Goal: Task Accomplishment & Management: Complete application form

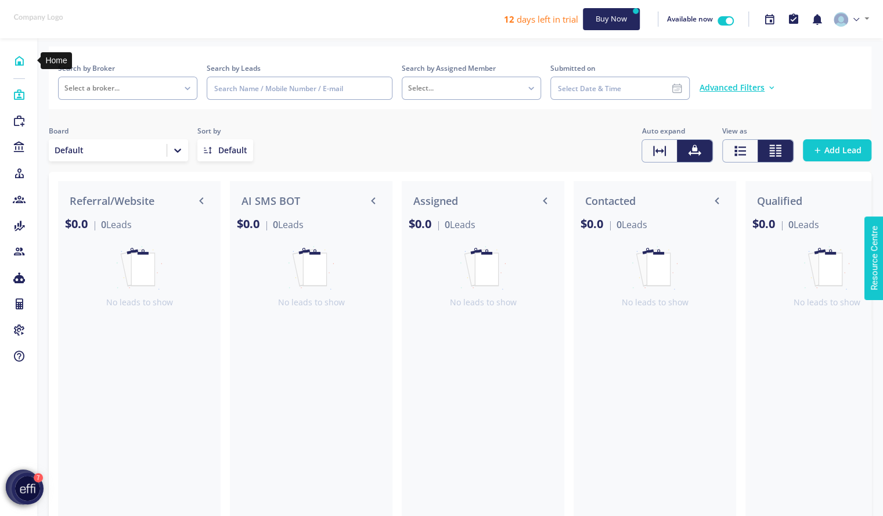
click at [17, 60] on icon at bounding box center [19, 61] width 13 height 12
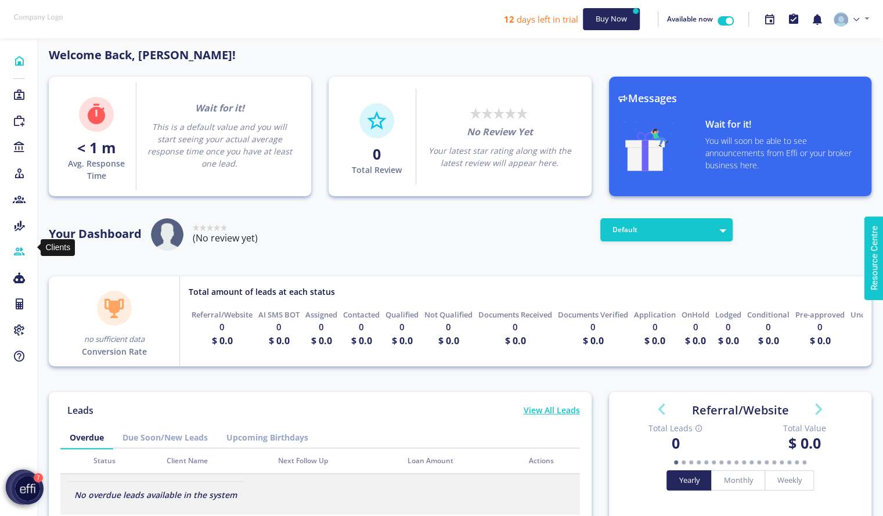
scroll to position [104, 186]
click at [20, 248] on icon at bounding box center [19, 252] width 13 height 12
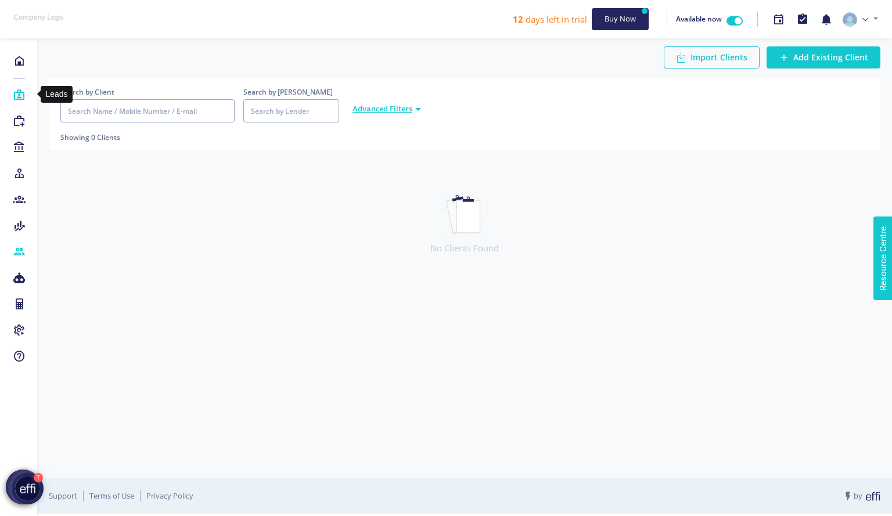
click at [21, 95] on icon at bounding box center [19, 95] width 13 height 12
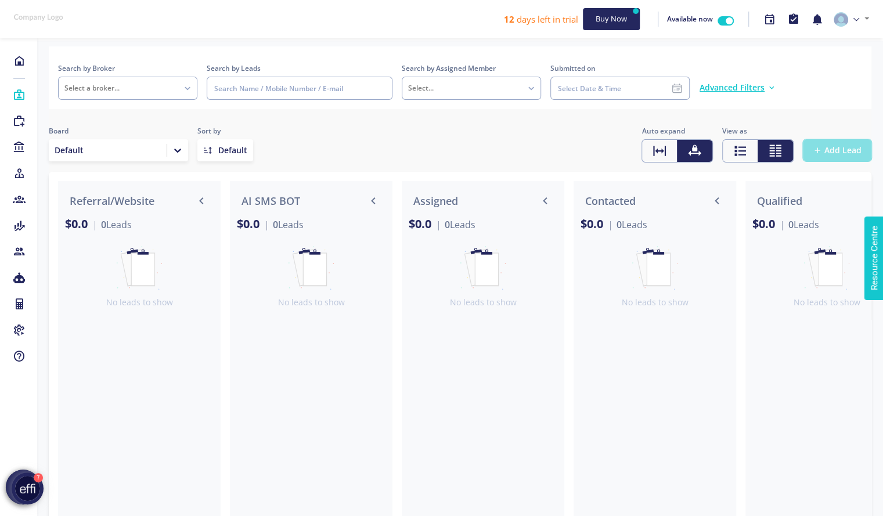
click at [838, 151] on span "Add Lead" at bounding box center [842, 151] width 37 height 12
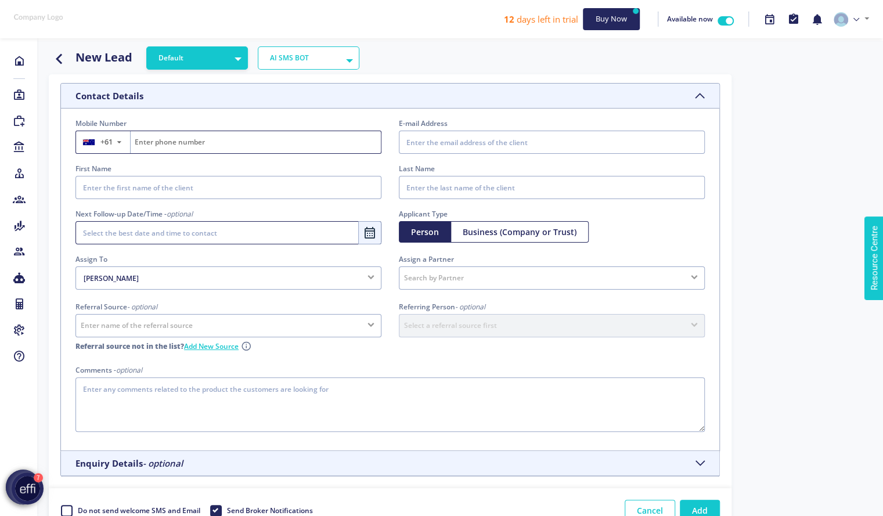
click at [183, 135] on input "Fill on behalf of the lead" at bounding box center [256, 142] width 250 height 22
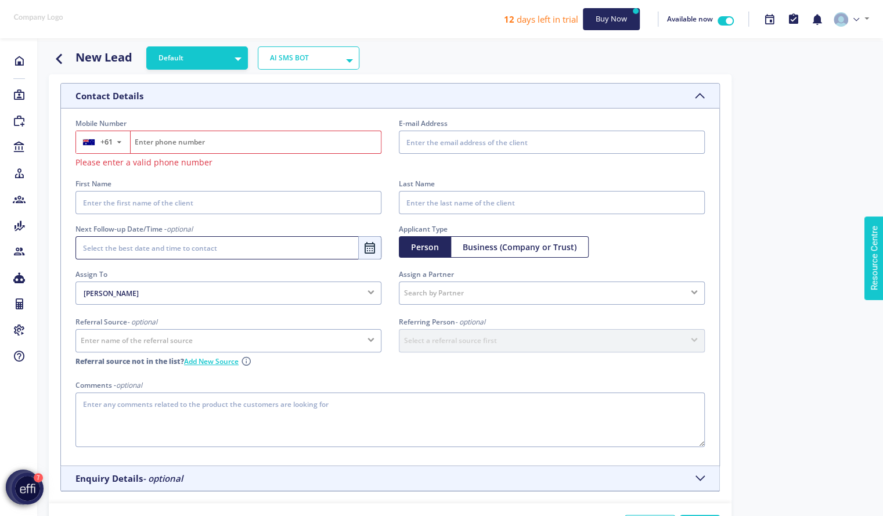
click at [163, 139] on input "Fill on behalf of the lead" at bounding box center [256, 142] width 250 height 22
click at [136, 199] on input "First Name" at bounding box center [228, 202] width 306 height 23
type input "Viju"
click at [500, 200] on input "Last Name" at bounding box center [552, 202] width 306 height 23
type input "Posina"
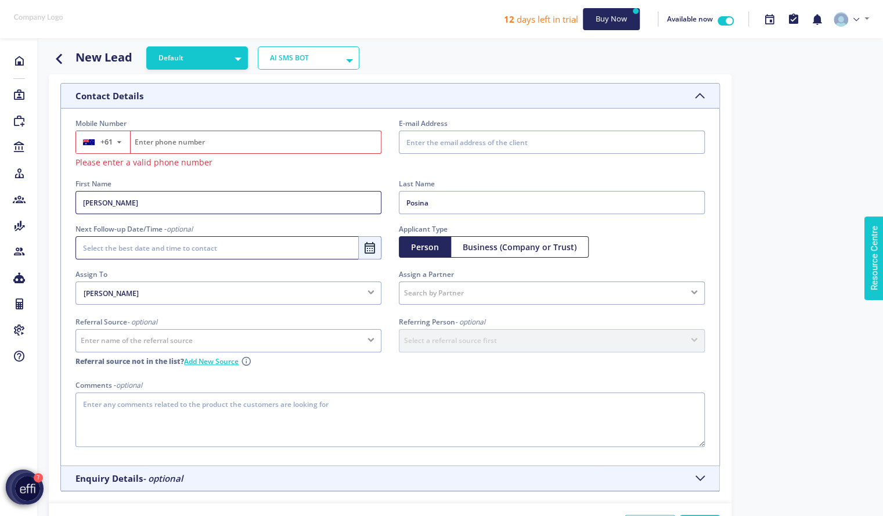
click at [337, 201] on input "Viju" at bounding box center [228, 202] width 306 height 23
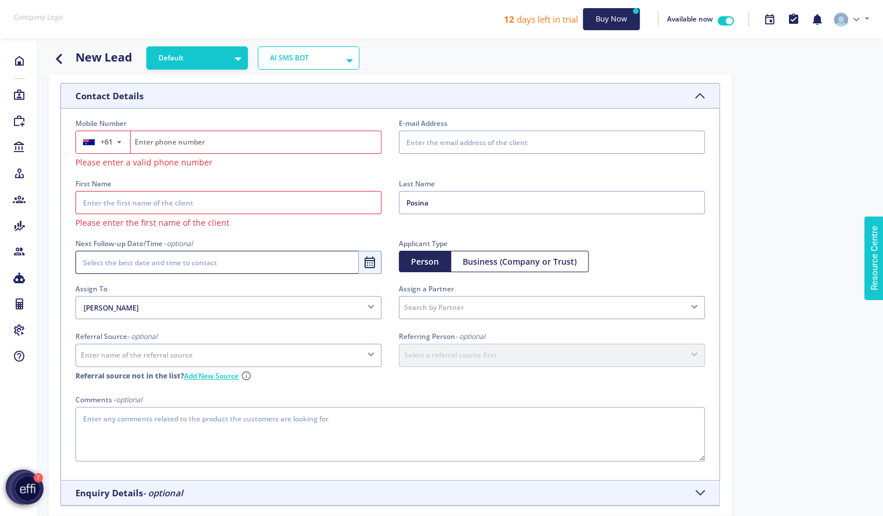
click at [337, 201] on input "First Name" at bounding box center [228, 202] width 306 height 23
type input "Nagachandran"
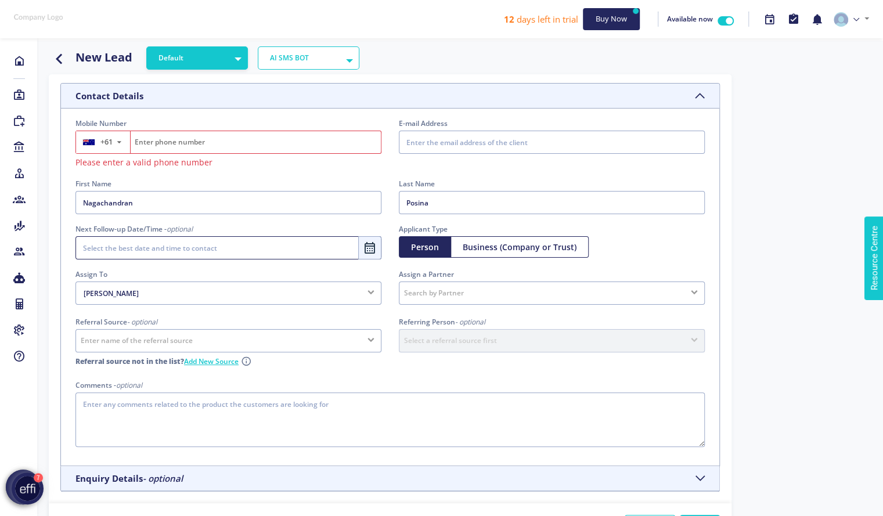
click at [220, 145] on input "Fill on behalf of the lead" at bounding box center [256, 142] width 250 height 22
click at [310, 137] on input "Fill on behalf of the lead" at bounding box center [256, 142] width 250 height 22
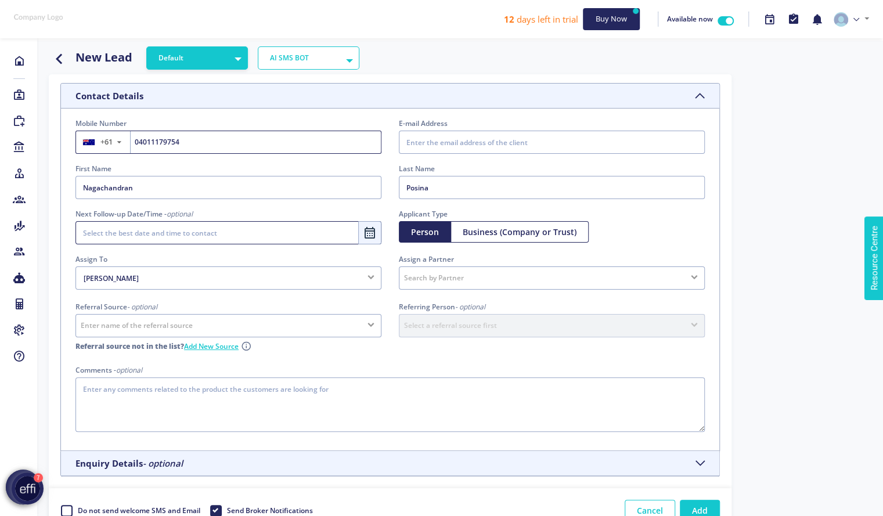
type input "4011179754"
click at [576, 359] on div "Referring Person - optional Select a referral source first No matching contacts…" at bounding box center [551, 330] width 323 height 63
click at [267, 414] on textarea "Comments - optional" at bounding box center [389, 404] width 629 height 55
click at [707, 504] on button "Add" at bounding box center [700, 510] width 40 height 21
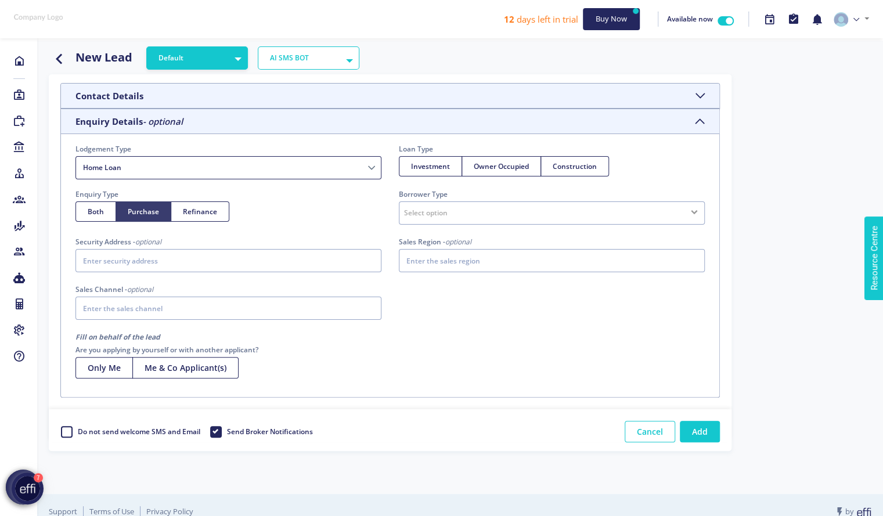
click at [150, 207] on span "Purchase" at bounding box center [143, 212] width 31 height 10
click at [135, 206] on input "Purchase" at bounding box center [132, 210] width 8 height 8
radio input "true"
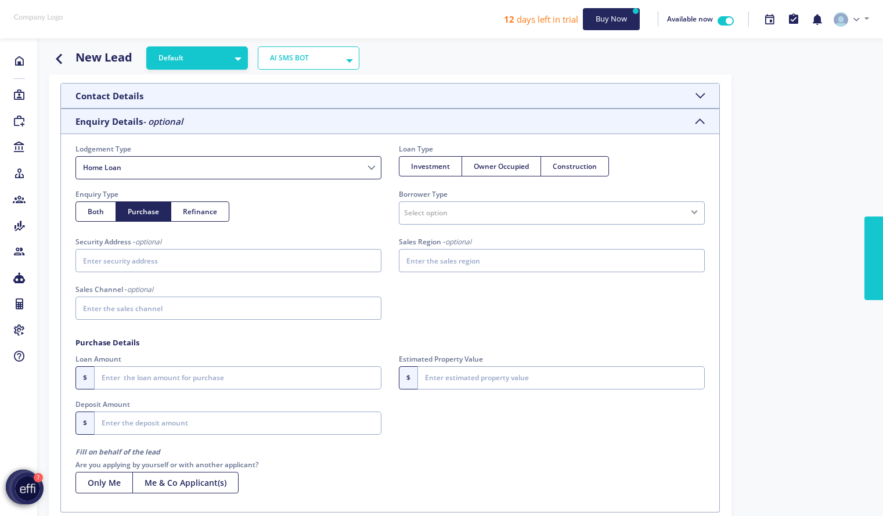
select select "Home Loan"
click at [513, 171] on label "Owner Occupied" at bounding box center [502, 166] width 80 height 20
click at [481, 168] on input "Owner Occupied" at bounding box center [478, 165] width 8 height 8
radio input "true"
radio input "false"
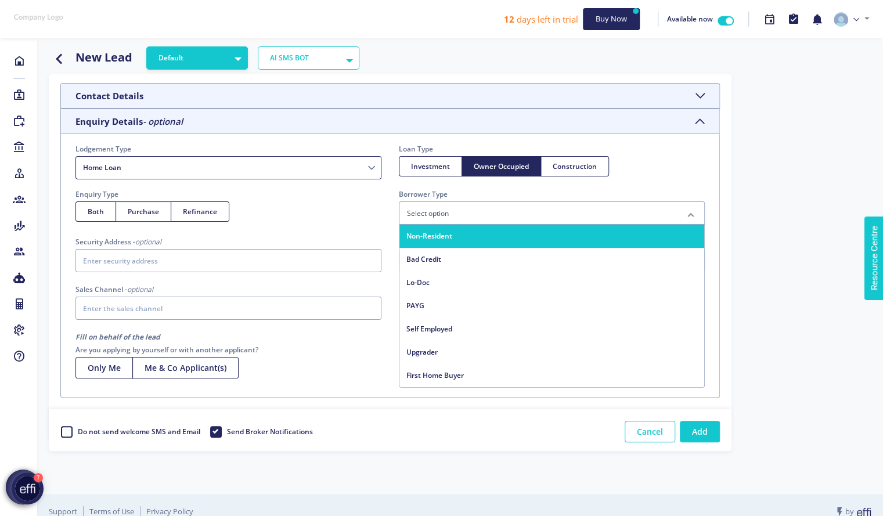
click at [498, 211] on div at bounding box center [552, 212] width 306 height 23
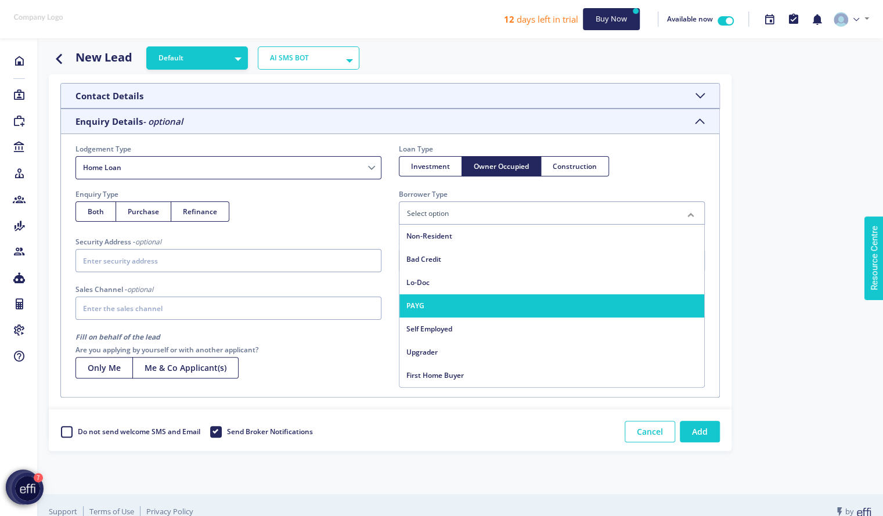
click at [449, 311] on span "PAYG" at bounding box center [551, 305] width 305 height 23
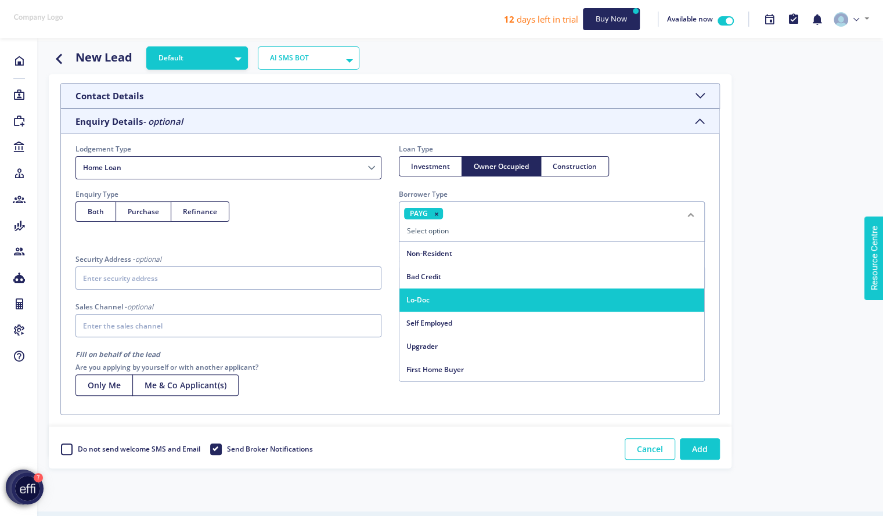
click at [325, 244] on div "Lodgement Type Short-term Finance SMSF Asset Finance Islamic Loan Business Fina…" at bounding box center [390, 244] width 647 height 203
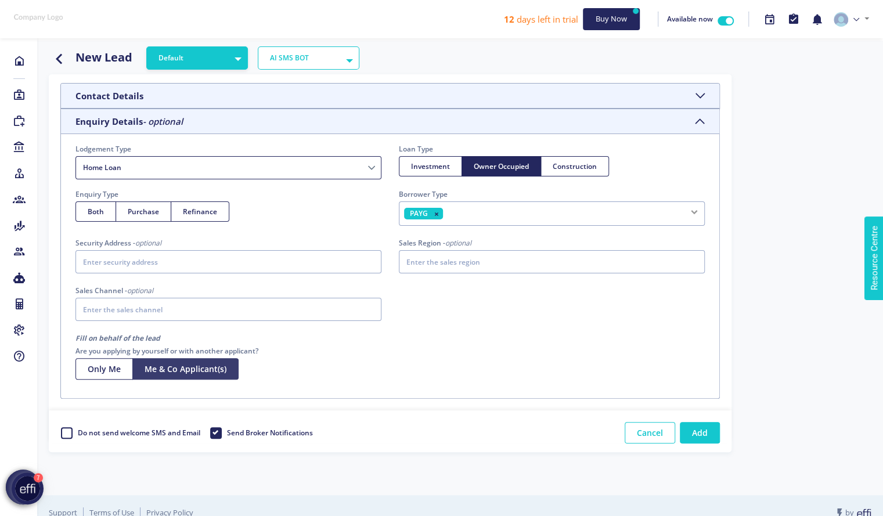
click at [224, 367] on Applicant\(s\) "Me & Co Applicant(s)" at bounding box center [185, 368] width 106 height 21
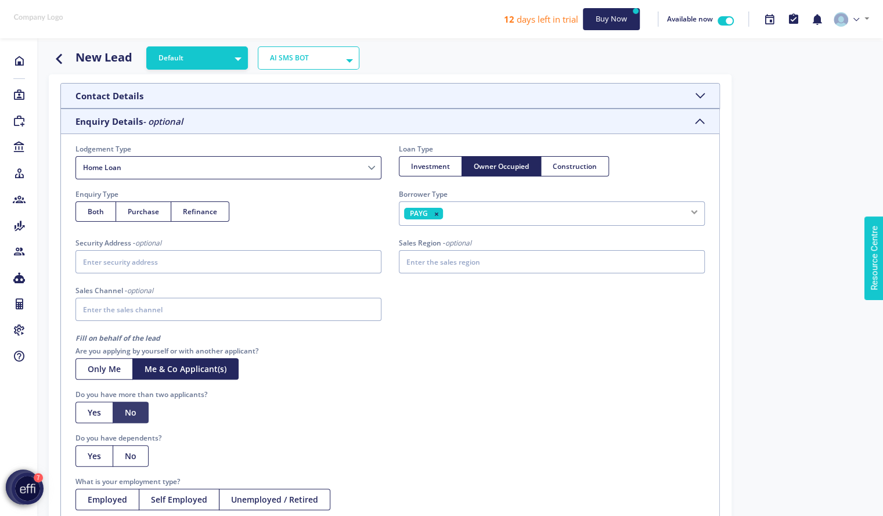
click at [125, 410] on button "No" at bounding box center [131, 412] width 36 height 21
click at [316, 428] on div "Do you have more than two applicants? Yes No" at bounding box center [390, 411] width 647 height 44
click at [116, 501] on button "Employed" at bounding box center [107, 499] width 64 height 21
select select
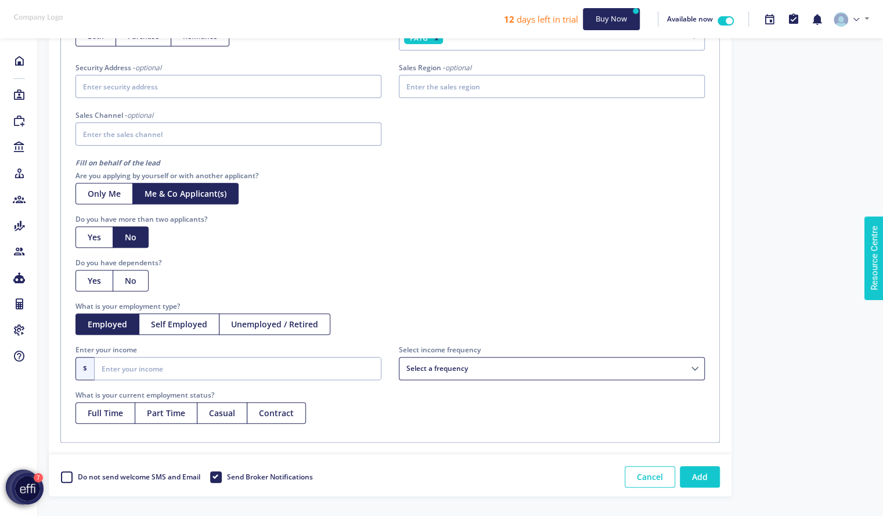
scroll to position [221, 0]
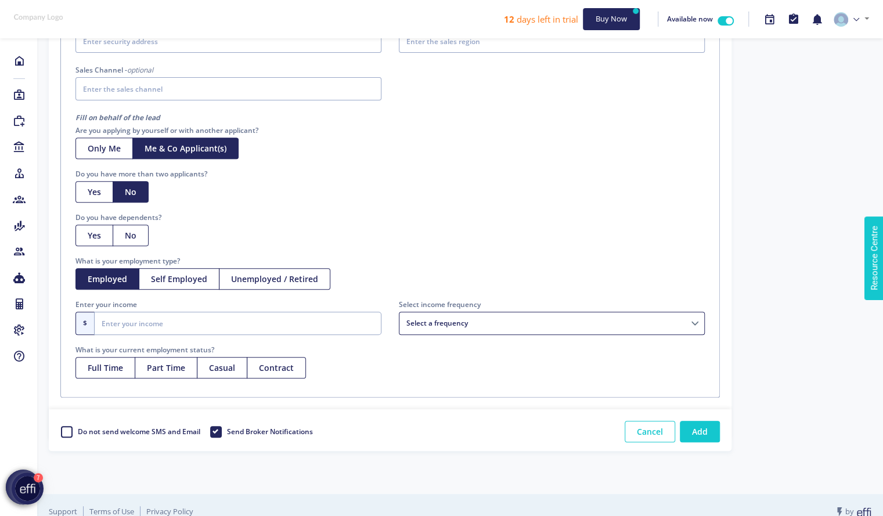
click at [471, 322] on select "Weekly Fortnightly Monthly Quarterly Annually Select a frequency" at bounding box center [552, 323] width 306 height 23
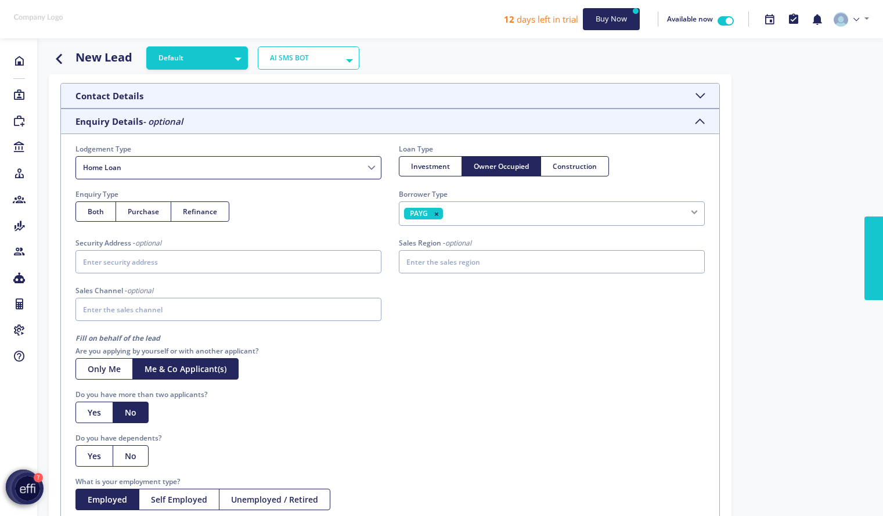
select select "Home Loan"
select select
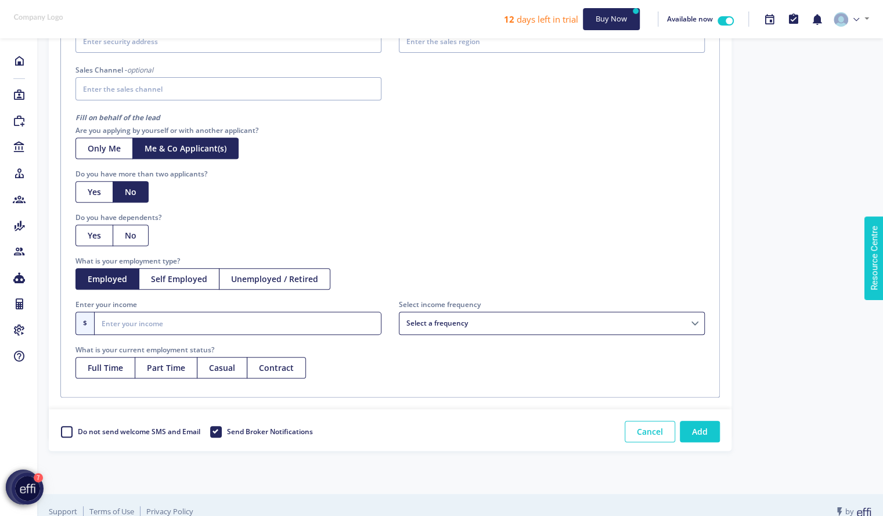
click at [181, 313] on input "text" at bounding box center [237, 323] width 287 height 23
type input "198,305.00"
click at [117, 360] on Time "Full Time" at bounding box center [105, 367] width 60 height 21
click at [491, 323] on select "Weekly Fortnightly Monthly Quarterly Annually Select a frequency" at bounding box center [552, 323] width 306 height 23
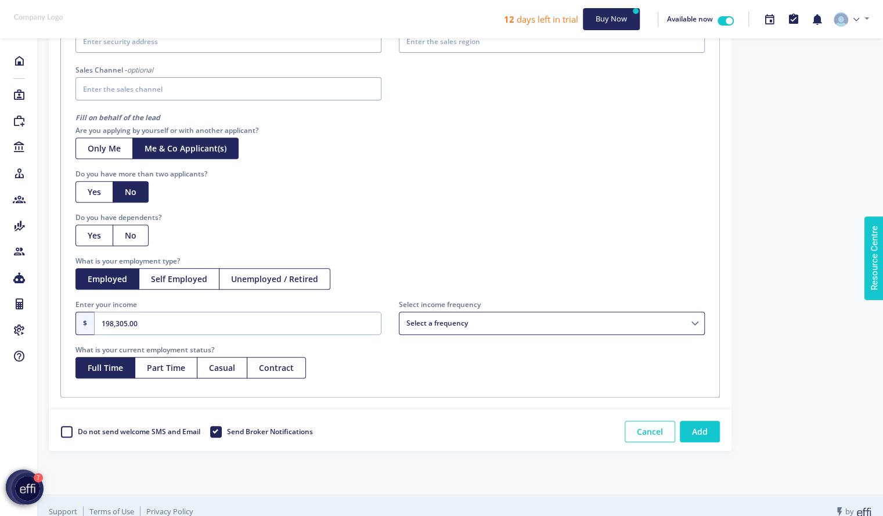
select select "Annually"
click at [399, 312] on select "Weekly Fortnightly Monthly Quarterly Annually Select a frequency" at bounding box center [552, 323] width 306 height 23
click at [421, 371] on div "Fill on behalf of the lead Are you applying by yourself or with another applica…" at bounding box center [390, 249] width 647 height 278
click at [101, 225] on button "Yes" at bounding box center [94, 235] width 38 height 21
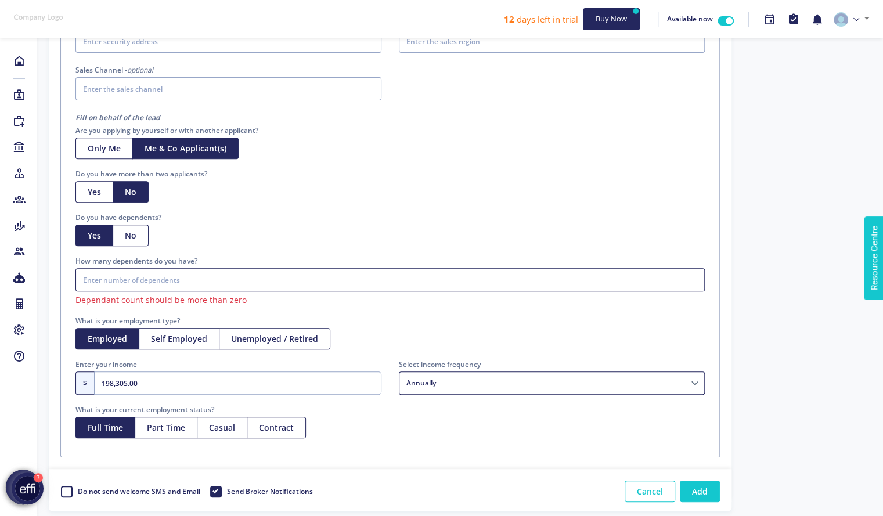
click at [153, 284] on input "How many dependents do you have?" at bounding box center [389, 279] width 629 height 23
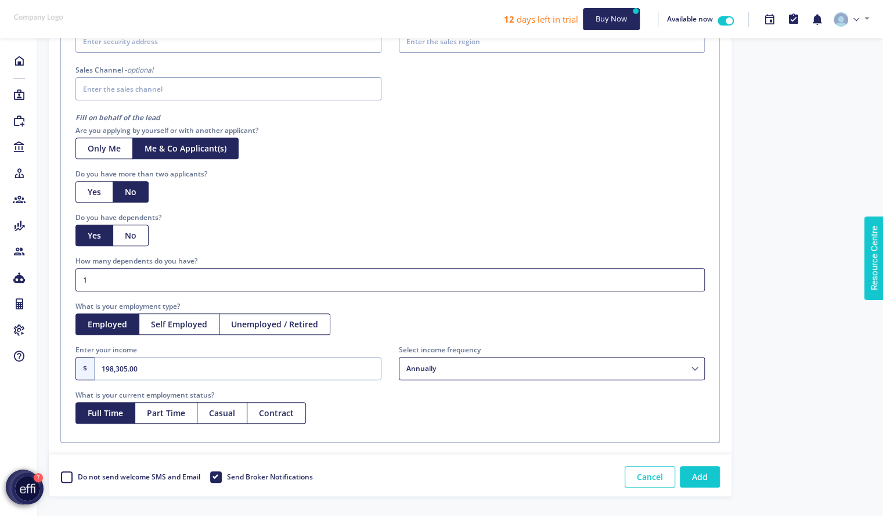
click at [694, 276] on input "1" at bounding box center [389, 279] width 629 height 23
type input "2"
click at [694, 276] on input "2" at bounding box center [389, 279] width 629 height 23
click at [637, 190] on div "Yes No" at bounding box center [389, 191] width 629 height 21
click at [709, 470] on button "Add" at bounding box center [700, 476] width 40 height 21
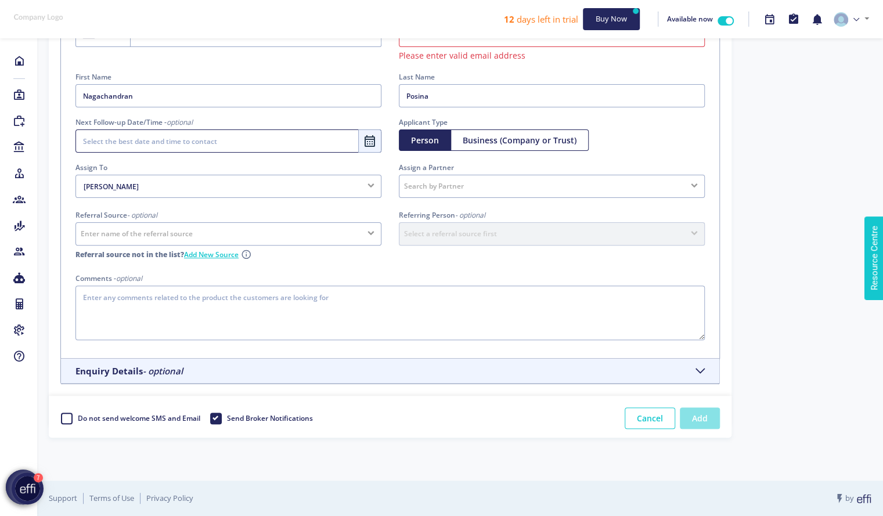
scroll to position [105, 0]
click at [266, 477] on div "New Lead Default Default AI SMS BOT AI SMS BOT → AI SMS BOT Assigned → Assigned…" at bounding box center [460, 209] width 846 height 547
click at [478, 45] on input "E-mail Address" at bounding box center [552, 37] width 306 height 23
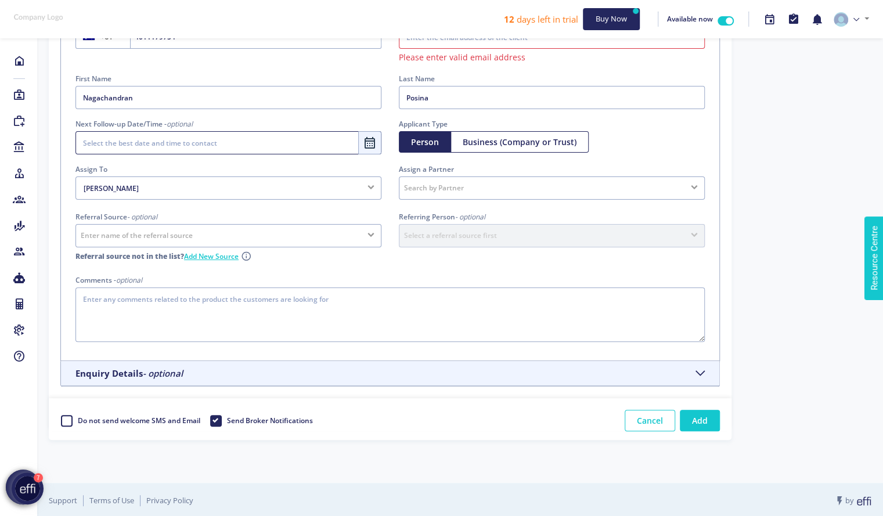
paste input "[EMAIL_ADDRESS][DOMAIN_NAME]"
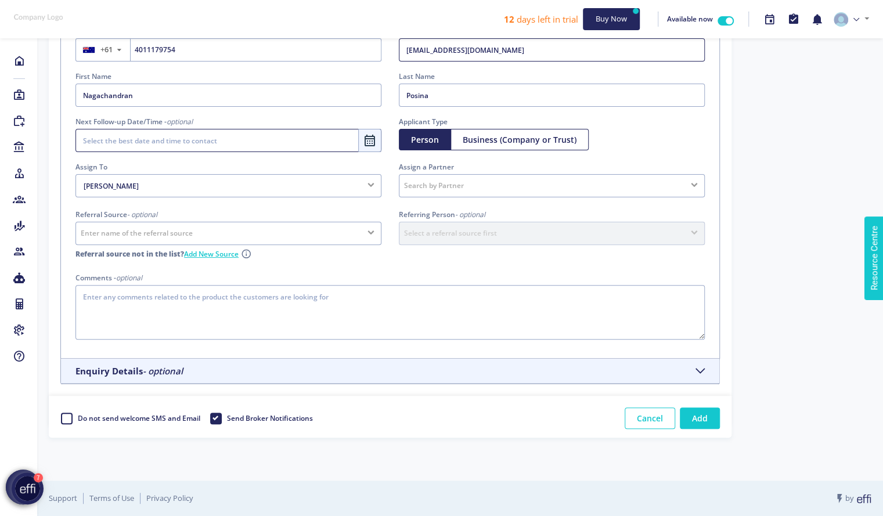
scroll to position [91, 0]
type input "[EMAIL_ADDRESS][DOMAIN_NAME]"
click at [809, 134] on div "Contact Details Mobile Number +61 ▼ [GEOGRAPHIC_DATA] (‫[GEOGRAPHIC_DATA]‬‎) +9…" at bounding box center [460, 226] width 840 height 484
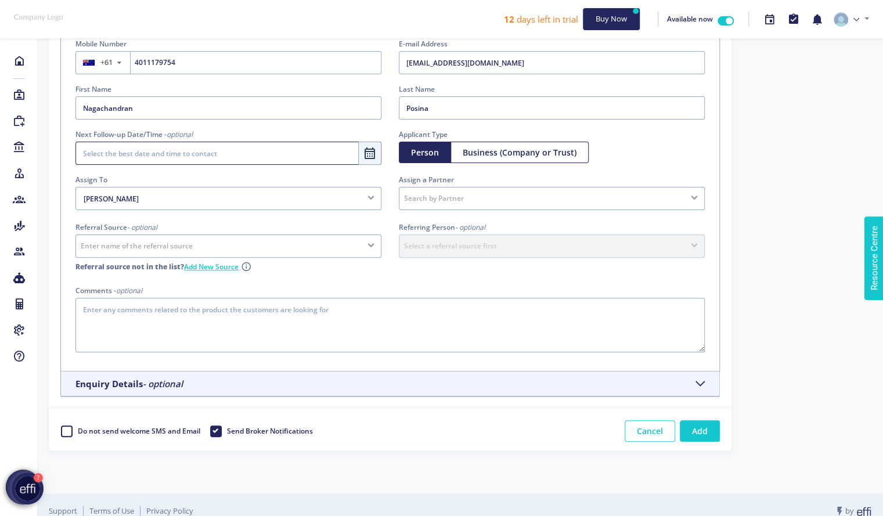
scroll to position [85, 0]
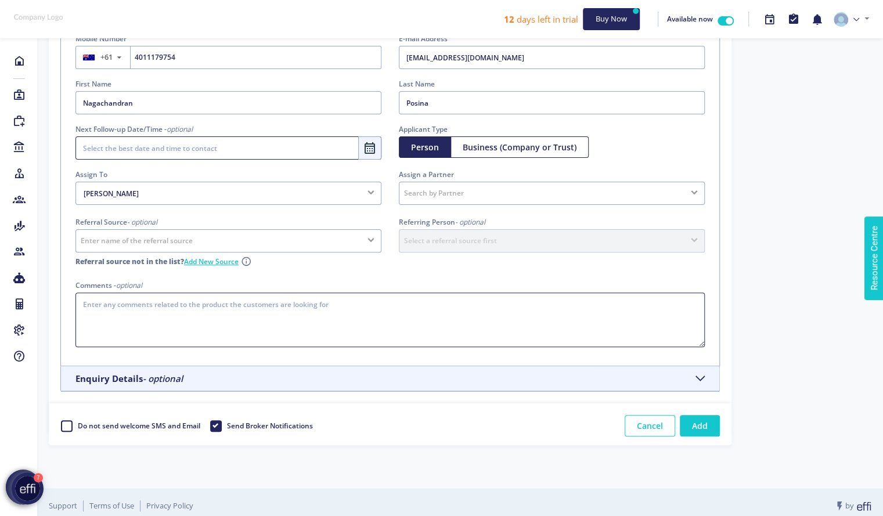
click at [217, 319] on textarea "Comments - optional" at bounding box center [389, 320] width 629 height 55
type textarea "I"
type textarea "Client contacted Demal via email(referral [PERSON_NAME]) on [DATE]. Maximum bor…"
